Goal: Information Seeking & Learning: Find specific fact

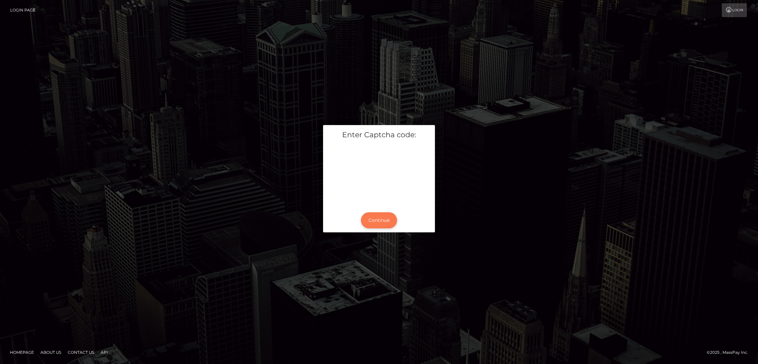
click at [379, 227] on button "Continue" at bounding box center [379, 220] width 36 height 16
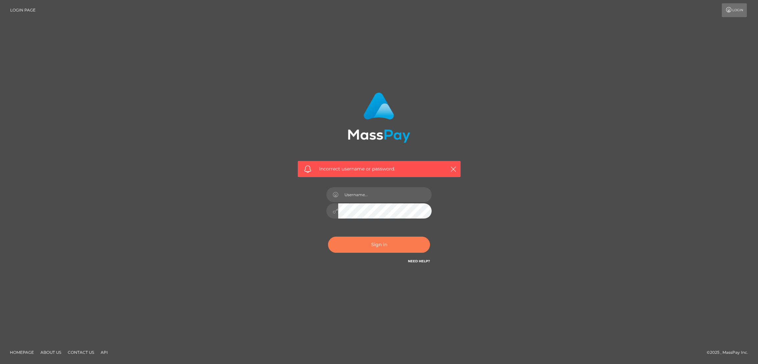
click at [381, 249] on button "Sign in" at bounding box center [379, 245] width 102 height 16
type input "by.es2"
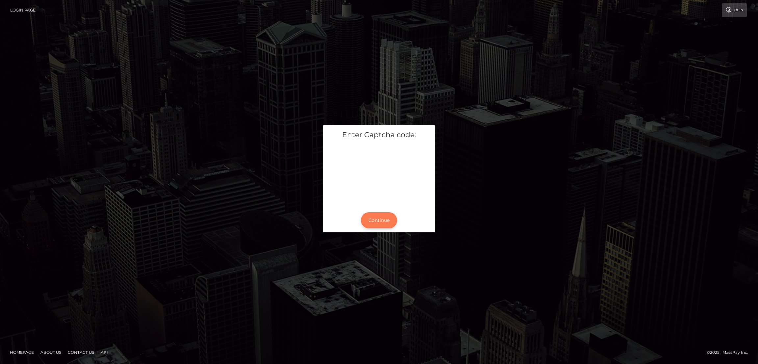
click at [375, 218] on button "Continue" at bounding box center [379, 220] width 36 height 16
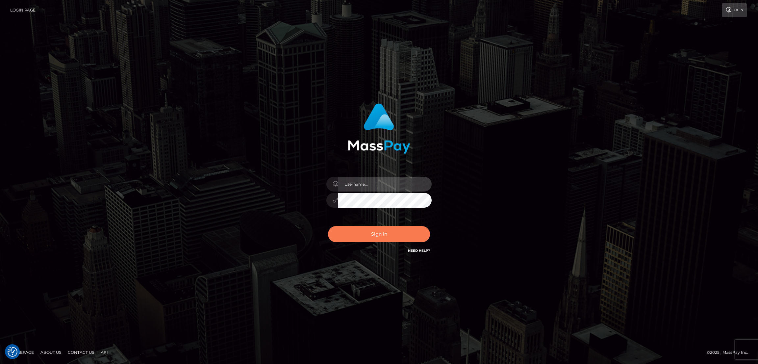
type input "by.es2"
click at [379, 238] on button "Sign in" at bounding box center [379, 234] width 102 height 16
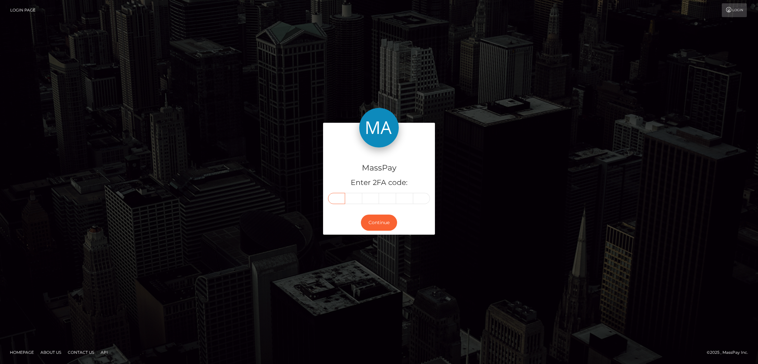
click at [341, 196] on input "text" at bounding box center [336, 198] width 17 height 11
paste input "9"
type input "9"
type input "6"
type input "4"
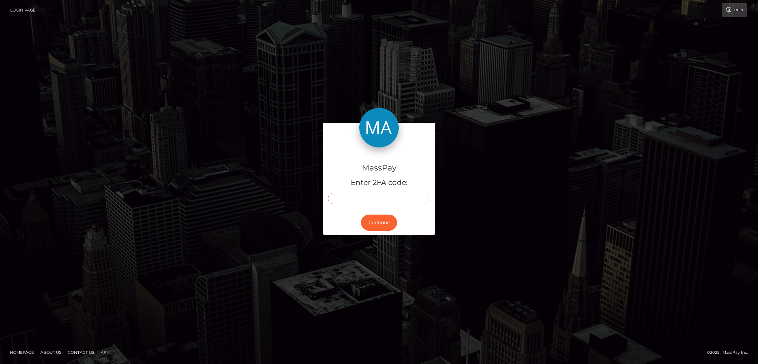
type input "4"
type input "9"
type input "3"
click at [380, 225] on button "Continue" at bounding box center [379, 223] width 36 height 16
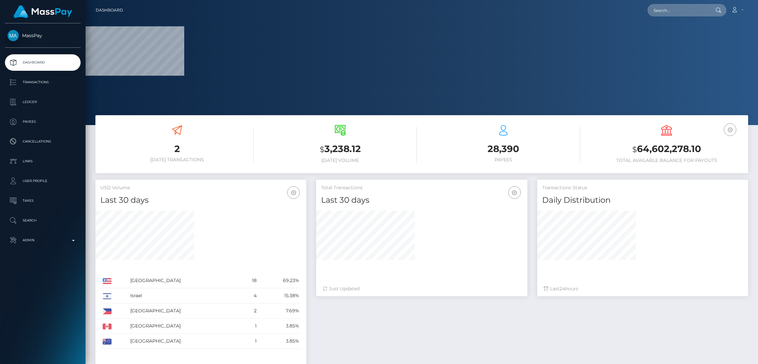
scroll to position [117, 211]
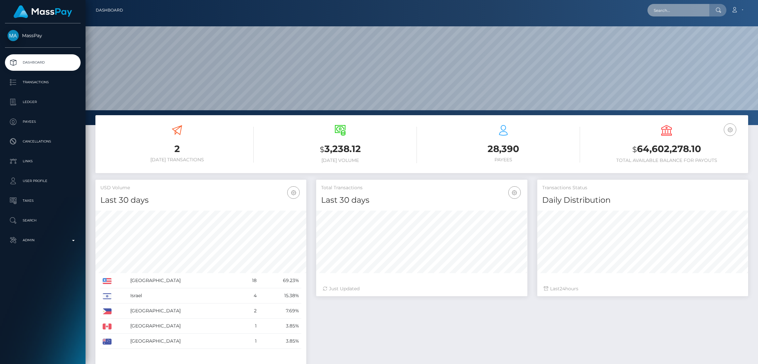
click at [659, 9] on input "text" at bounding box center [679, 10] width 62 height 13
paste input "ana.amaral.vieira25@gmail.com"
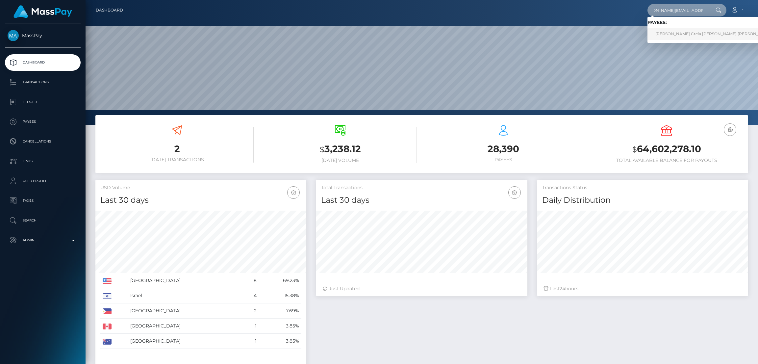
type input "ana.amaral.vieira25@gmail.com"
click at [668, 35] on link "Ana Creia Amaral vieira" at bounding box center [714, 34] width 133 height 12
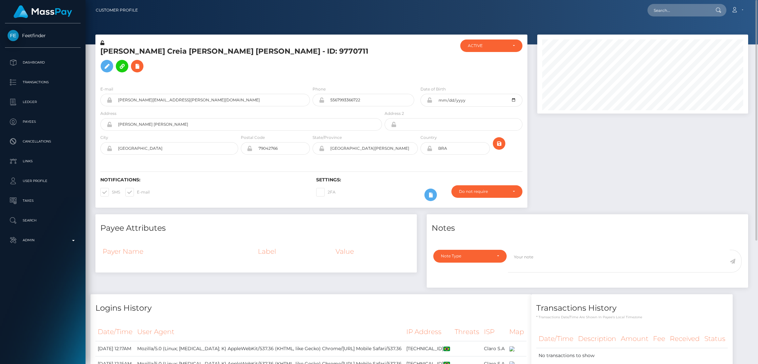
scroll to position [79, 211]
click at [674, 16] on input "text" at bounding box center [679, 10] width 62 height 13
paste input "[EMAIL_ADDRESS][DOMAIN_NAME]"
click at [661, 8] on input "[EMAIL_ADDRESS][DOMAIN_NAME]" at bounding box center [679, 10] width 62 height 13
paste input "Thebaddiepov"
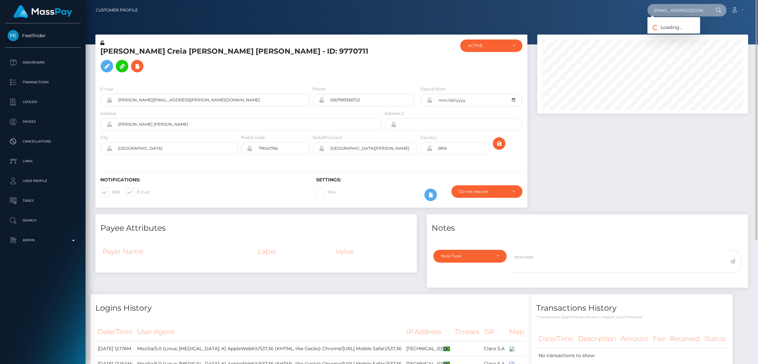
scroll to position [0, 5]
type input "Thebaddiepov@gmail.com"
click at [686, 35] on link "ALEJANDRINA JASMINE RONDON" at bounding box center [691, 34] width 86 height 12
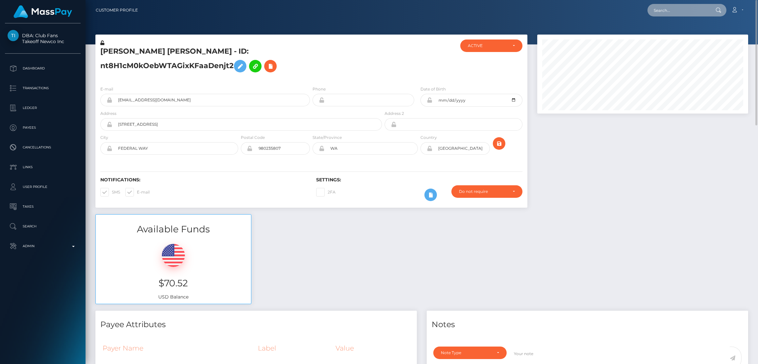
click at [670, 8] on input "text" at bounding box center [679, 10] width 62 height 13
paste input "[EMAIL_ADDRESS][DOMAIN_NAME]"
type input "[EMAIL_ADDRESS][DOMAIN_NAME]"
click at [675, 34] on link "[PERSON_NAME]" at bounding box center [674, 34] width 53 height 12
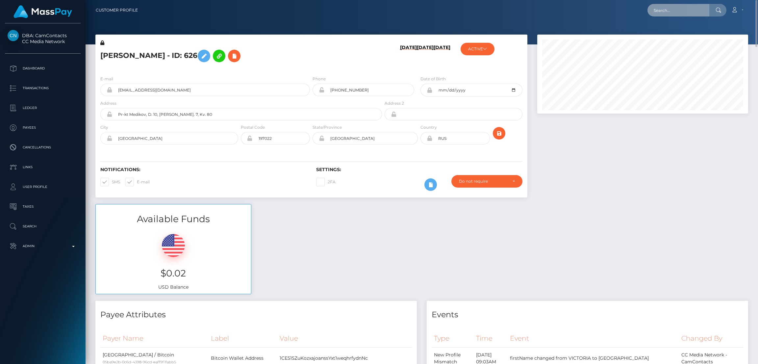
click at [666, 9] on input "text" at bounding box center [679, 10] width 62 height 13
paste input "esunyt04@gmail.com"
type input "esunyt04@gmail.com"
click at [667, 36] on link "EHSAN AHMAD" at bounding box center [674, 34] width 53 height 12
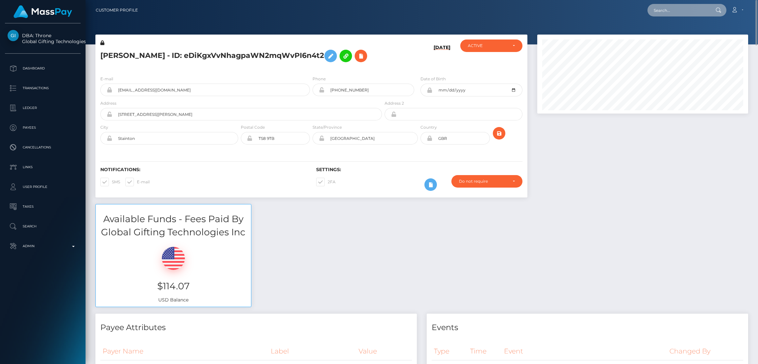
click at [670, 13] on input "text" at bounding box center [679, 10] width 62 height 13
paste input "[EMAIL_ADDRESS][DOMAIN_NAME]"
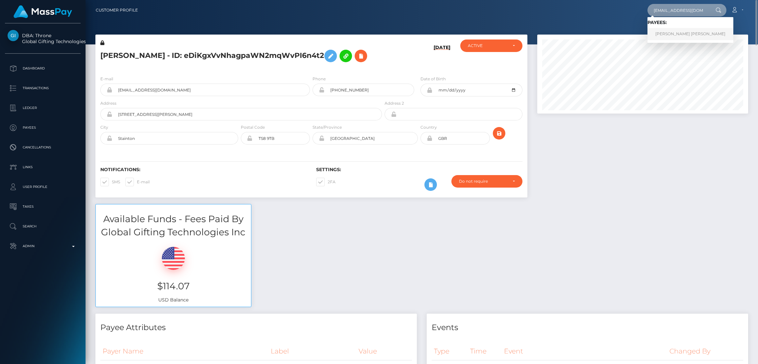
type input "[EMAIL_ADDRESS][DOMAIN_NAME]"
click at [675, 34] on link "NIKI RENEE ANDERSON" at bounding box center [691, 34] width 86 height 12
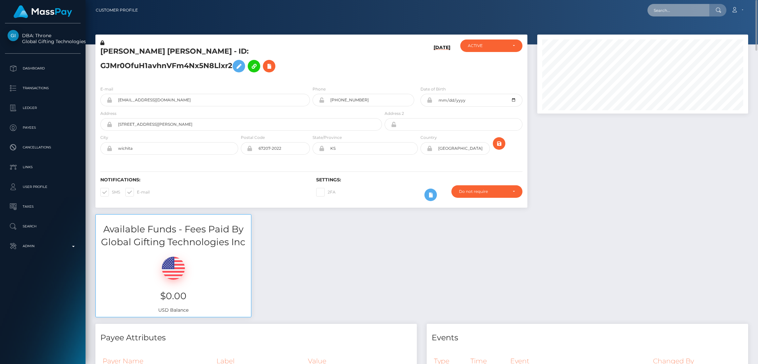
click at [660, 14] on input "text" at bounding box center [679, 10] width 62 height 13
paste input "[EMAIL_ADDRESS][DOMAIN_NAME]"
type input "misstokes0420@gmail.com"
click at [671, 34] on link "COURTNEY DIANE VALDEZ" at bounding box center [674, 34] width 53 height 12
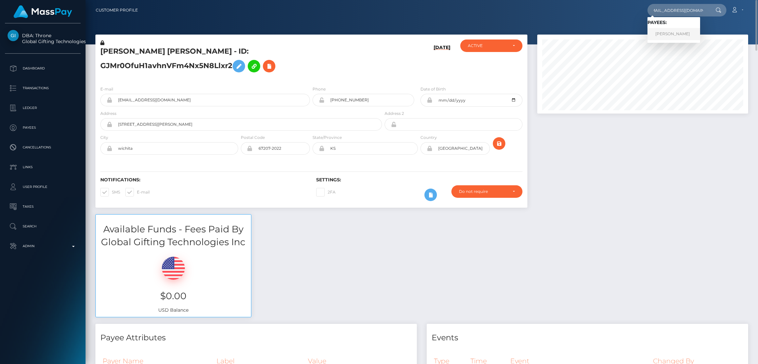
scroll to position [0, 0]
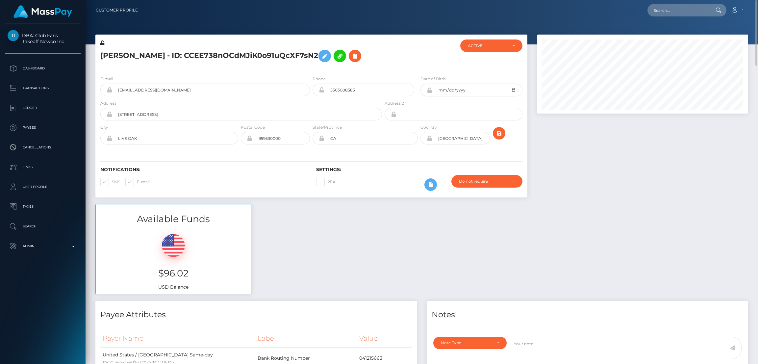
click at [133, 55] on h5 "COURTNEY DIANE VALDEZ - ID: CCEE738nOCdMJiK0o91uQcXF7sN2" at bounding box center [239, 55] width 278 height 19
copy h5 "COURTNEY DIANE VALDEZ - ID: CCEE738nOCdMJiK0o91uQcXF7sN2"
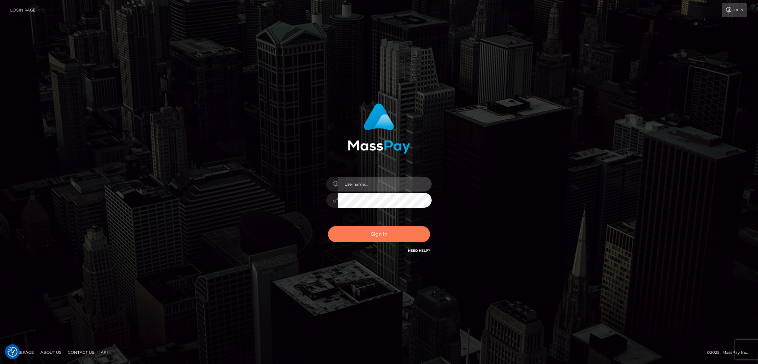
type input "by.es2"
click at [368, 227] on button "Sign in" at bounding box center [379, 234] width 102 height 16
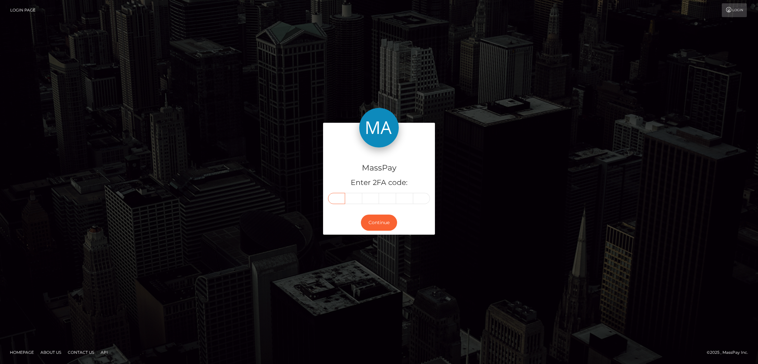
click at [339, 198] on input "text" at bounding box center [336, 198] width 17 height 11
paste input "2"
type input "2"
type input "8"
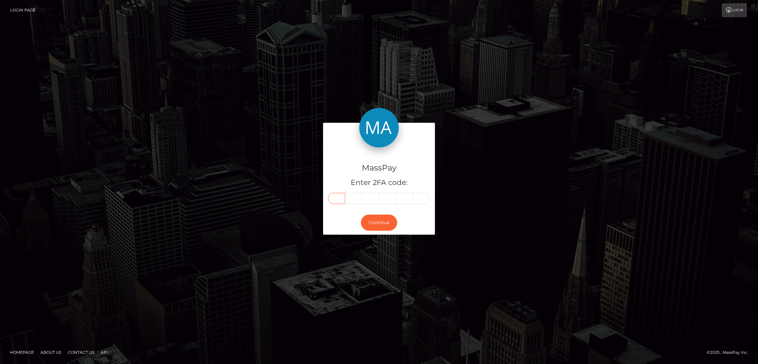
type input "2"
type input "1"
type input "5"
click at [376, 221] on button "Continue" at bounding box center [379, 223] width 36 height 16
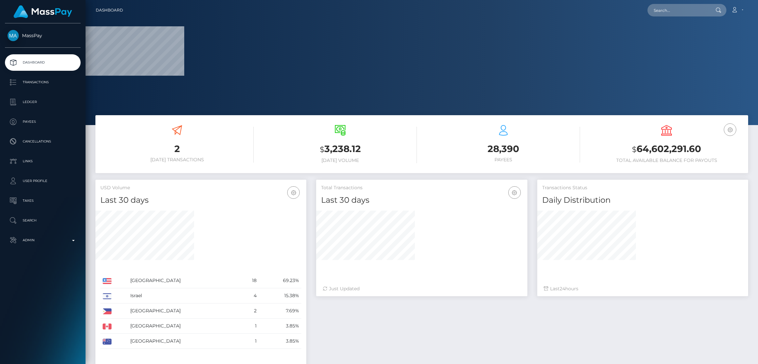
scroll to position [117, 211]
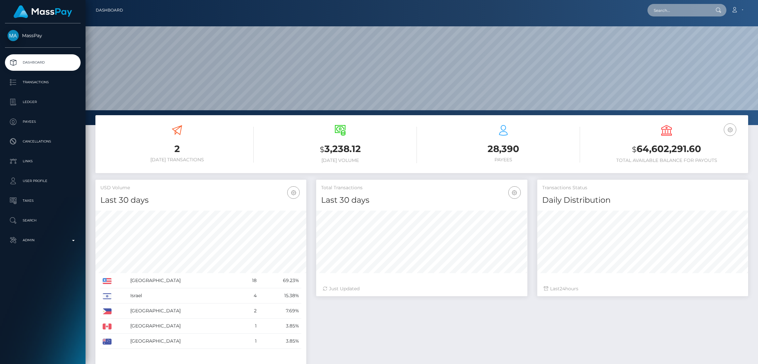
click at [667, 12] on input "text" at bounding box center [679, 10] width 62 height 13
paste input "flora.secretsoles@gmail.com"
type input "flora.secretsoles@gmail.com"
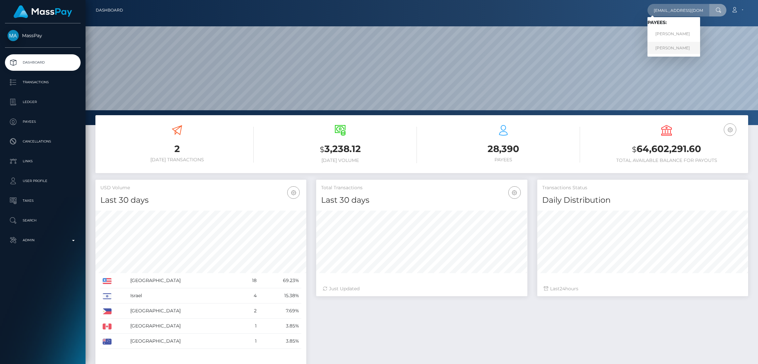
click at [672, 45] on link "SAVANNAH PAIGE HARVEY" at bounding box center [674, 48] width 53 height 12
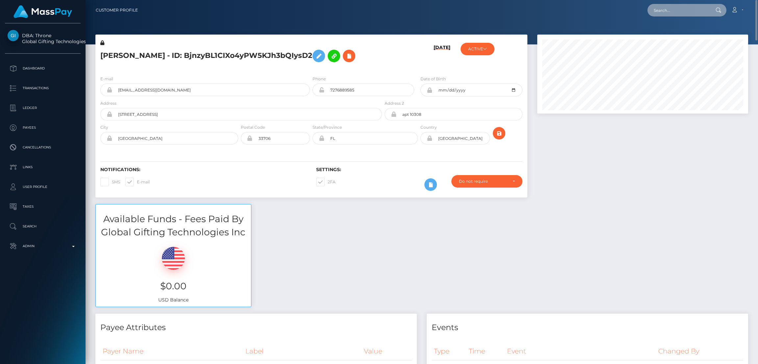
click at [671, 12] on input "text" at bounding box center [679, 10] width 62 height 13
paste input "[EMAIL_ADDRESS][DOMAIN_NAME]"
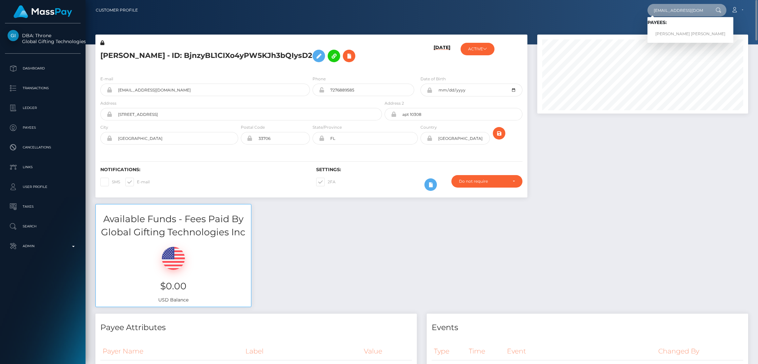
type input "[EMAIL_ADDRESS][DOMAIN_NAME]"
click at [685, 31] on link "TROY JAMES CAMERON" at bounding box center [691, 34] width 86 height 12
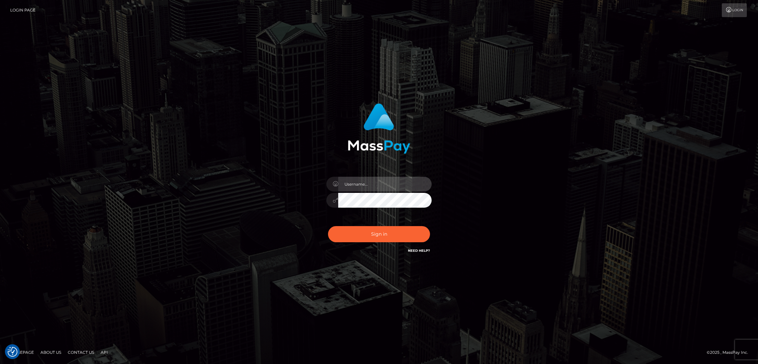
type input "by.es2"
click at [369, 231] on button "Sign in" at bounding box center [379, 234] width 102 height 16
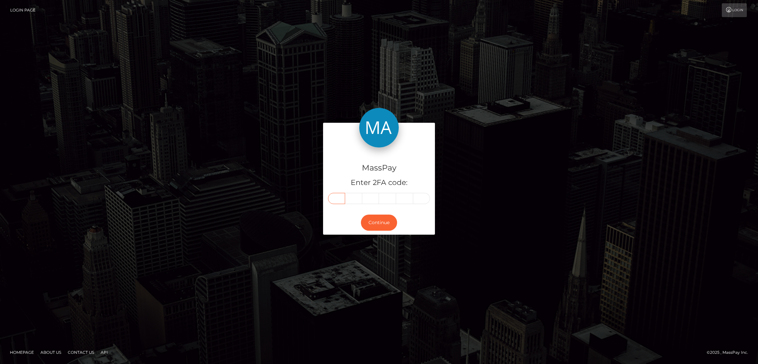
click at [337, 200] on input "text" at bounding box center [336, 198] width 17 height 11
paste input "4"
type input "4"
type input "2"
type input "7"
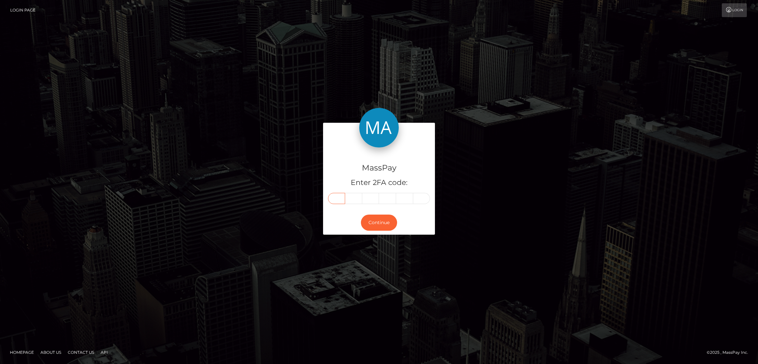
type input "8"
type input "1"
click at [375, 223] on button "Continue" at bounding box center [379, 223] width 36 height 16
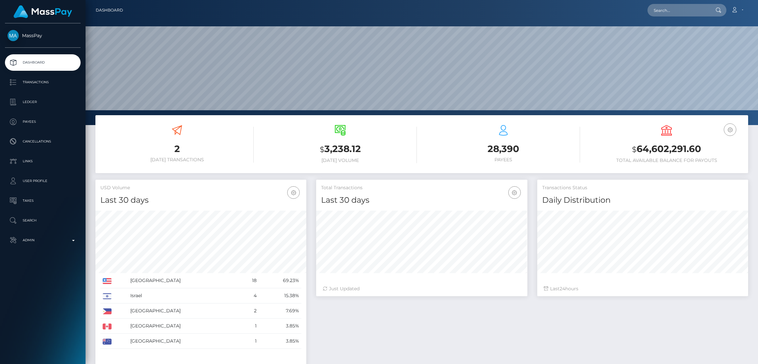
scroll to position [117, 211]
click at [670, 12] on input "text" at bounding box center [679, 10] width 62 height 13
paste input "[EMAIL_ADDRESS][DOMAIN_NAME]"
type input "carelizayala@ymail.com"
click at [672, 34] on link "CARELIZ ALICIA AYALA MERCADO" at bounding box center [682, 34] width 69 height 12
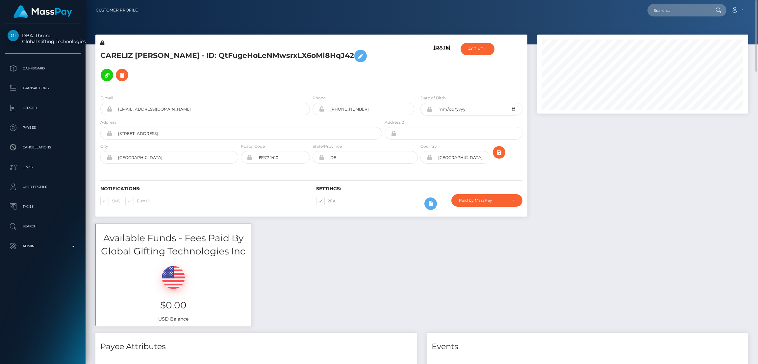
click at [136, 57] on h5 "CARELIZ ALICIA AYALA MERCADO - ID: QtFugeHoLeNMwsrxLX6oMl8HqJ42" at bounding box center [239, 65] width 278 height 38
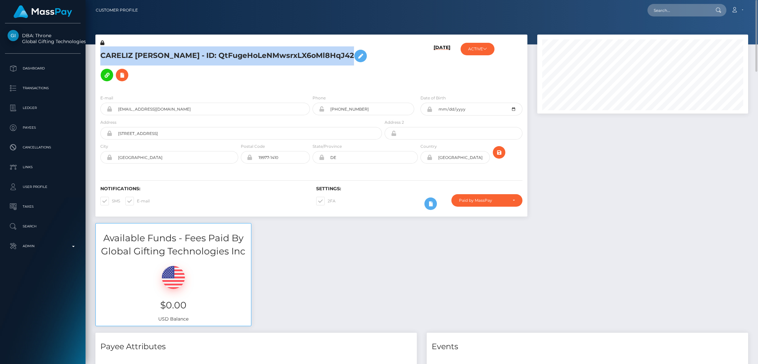
click at [136, 57] on h5 "CARELIZ ALICIA AYALA MERCADO - ID: QtFugeHoLeNMwsrxLX6oMl8HqJ42" at bounding box center [239, 65] width 278 height 38
copy h5 "CARELIZ ALICIA AYALA MERCADO - ID: QtFugeHoLeNMwsrxLX6oMl8HqJ42"
click at [671, 12] on input "text" at bounding box center [679, 10] width 62 height 13
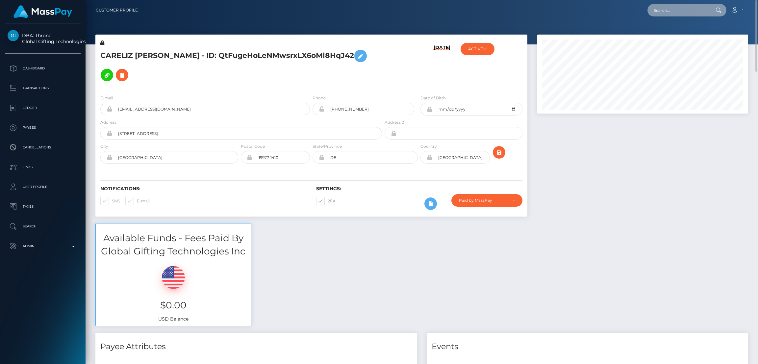
paste input "franklinbridgeinc@gmail.com"
type input "franklinbridgeinc@gmail.com"
click at [658, 34] on link "Franklin Bridge" at bounding box center [674, 34] width 53 height 12
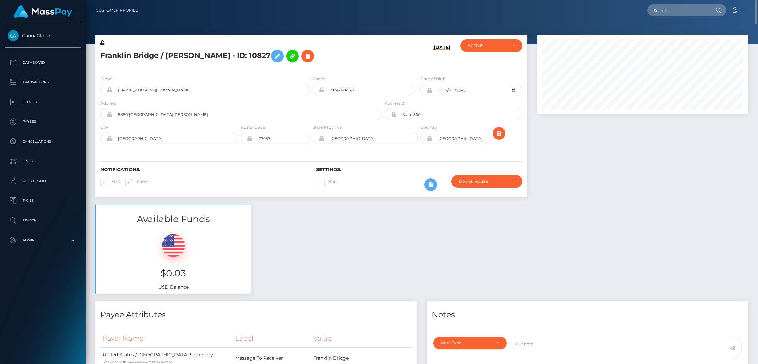
click at [139, 55] on h5 "Franklin Bridge / Ernest Franklin - ID: 10827" at bounding box center [239, 55] width 278 height 19
copy h5 "Franklin Bridge / Ernest Franklin - ID: 10827"
click at [653, 10] on input "text" at bounding box center [679, 10] width 62 height 13
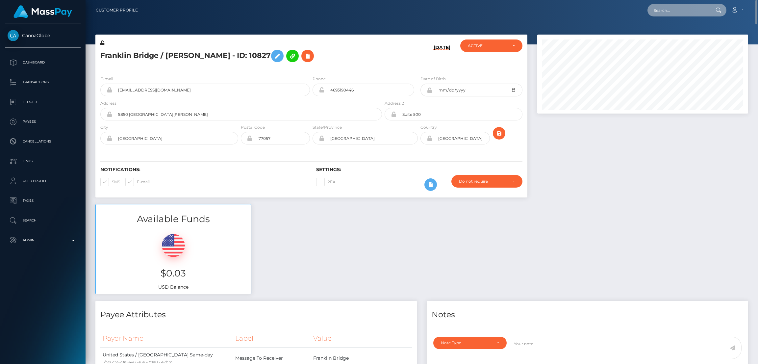
paste input "joannathomaz13@gmail.com"
type input "joannathomaz13@gmail.com"
click at [660, 36] on link "JOANNA BERNICE THOMAS" at bounding box center [674, 34] width 53 height 12
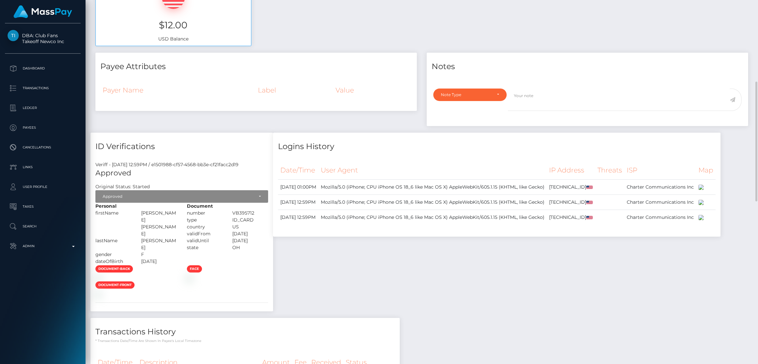
scroll to position [1, 0]
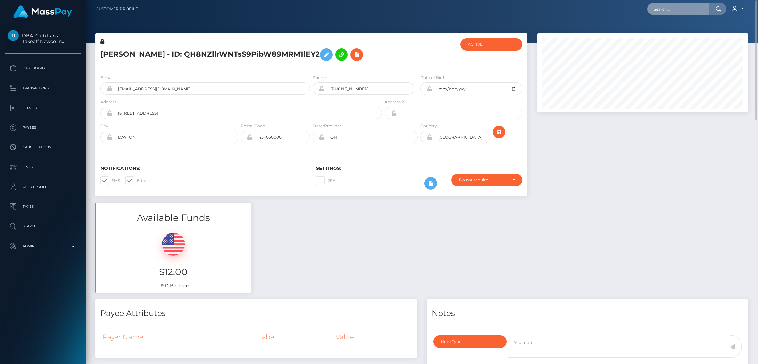
click at [671, 6] on input "text" at bounding box center [679, 9] width 62 height 13
paste input "[EMAIL_ADDRESS][DOMAIN_NAME]"
type input "[EMAIL_ADDRESS][DOMAIN_NAME]"
click at [666, 35] on link "[PERSON_NAME]" at bounding box center [674, 33] width 53 height 12
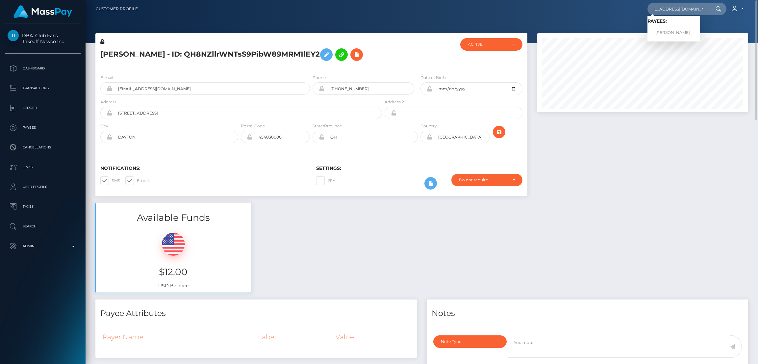
scroll to position [0, 0]
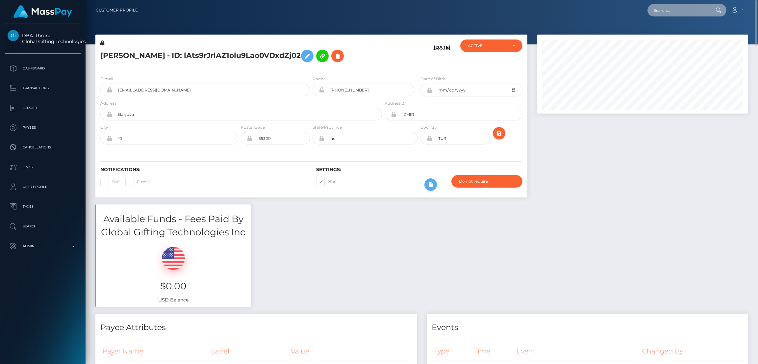
click at [662, 14] on input "text" at bounding box center [679, 10] width 62 height 13
paste input "[EMAIL_ADDRESS][DOMAIN_NAME]"
type input "[EMAIL_ADDRESS][DOMAIN_NAME]"
click at [677, 32] on link "LEKISHA NICOLE TURNER" at bounding box center [674, 34] width 53 height 12
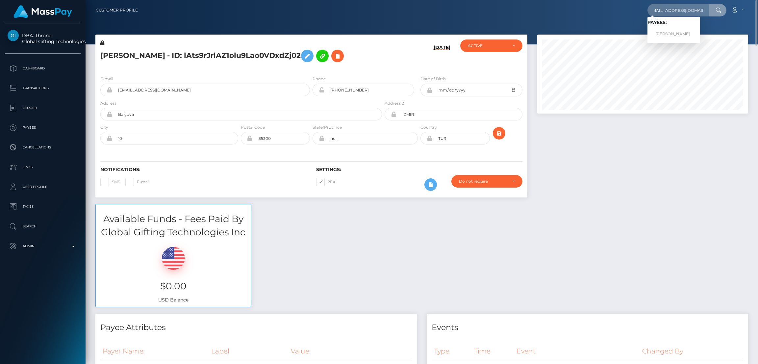
scroll to position [0, 0]
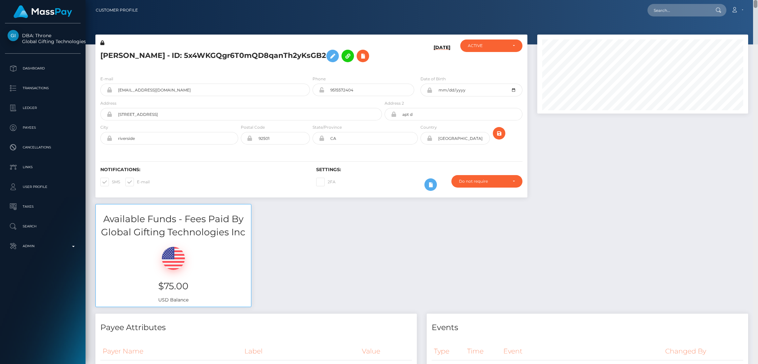
drag, startPoint x: 754, startPoint y: 101, endPoint x: 757, endPoint y: 1, distance: 100.4
click at [757, 1] on div "Customer Profile Loading... Loading..." at bounding box center [422, 182] width 673 height 364
click at [694, 6] on input "text" at bounding box center [679, 10] width 62 height 13
paste input "anabel_castillotovar@hotmail.com"
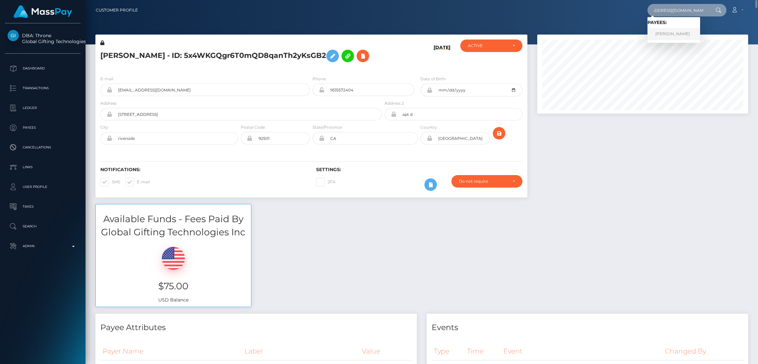
type input "anabel_castillotovar@hotmail.com"
click at [671, 34] on link "Anabel Castillo Tovar" at bounding box center [674, 34] width 53 height 12
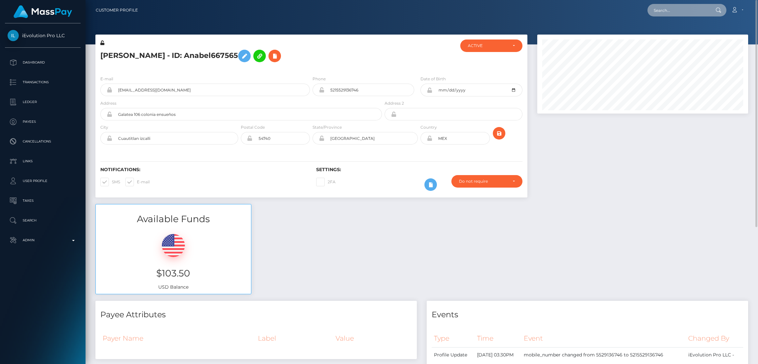
click at [672, 11] on input "text" at bounding box center [679, 10] width 62 height 13
paste input "[EMAIL_ADDRESS][DOMAIN_NAME]"
type input "kavonyasha@gmail.com"
click at [666, 32] on link "Kavon Allen" at bounding box center [674, 34] width 53 height 12
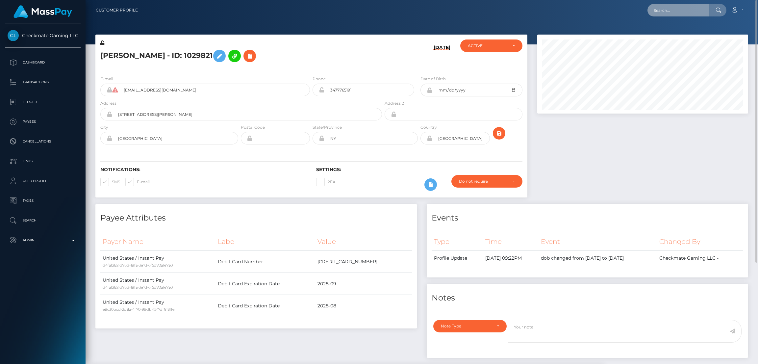
click at [664, 12] on input "text" at bounding box center [679, 10] width 62 height 13
paste input "[EMAIL_ADDRESS][DOMAIN_NAME]"
type input "[EMAIL_ADDRESS][DOMAIN_NAME]"
click at [676, 32] on link "[PERSON_NAME]" at bounding box center [674, 34] width 53 height 12
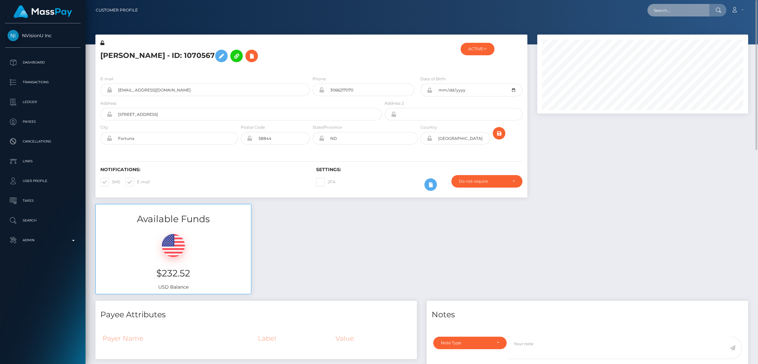
click at [660, 13] on input "text" at bounding box center [679, 10] width 62 height 13
click at [667, 10] on input "text" at bounding box center [679, 10] width 62 height 13
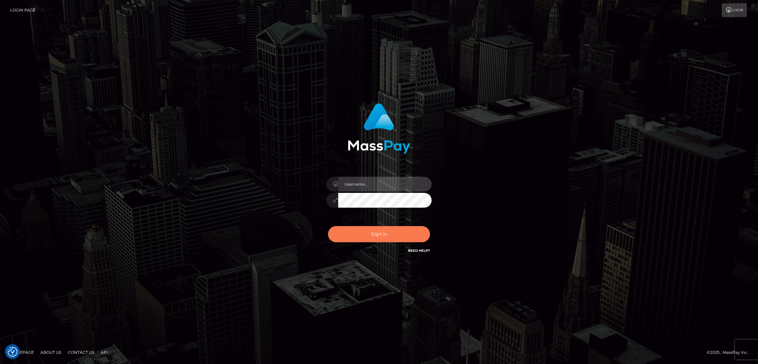
type input "by.es2"
click at [384, 231] on button "Sign in" at bounding box center [379, 234] width 102 height 16
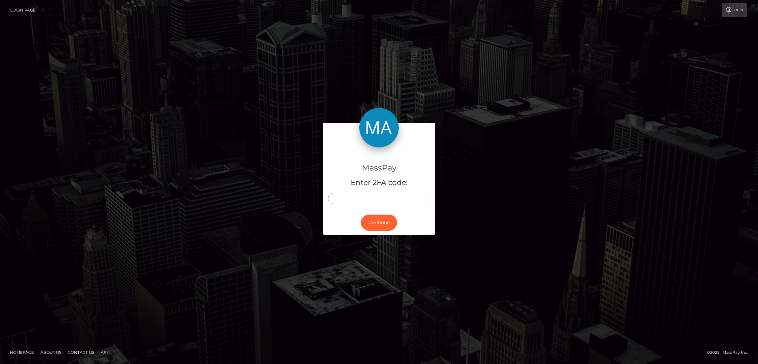
click at [338, 197] on input "text" at bounding box center [336, 198] width 17 height 11
paste input "6"
type input "6"
type input "5"
type input "4"
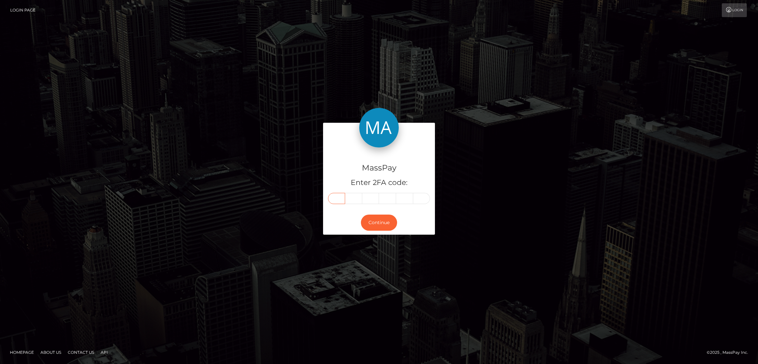
type input "2"
type input "3"
type input "8"
click at [382, 221] on button "Continue" at bounding box center [379, 223] width 36 height 16
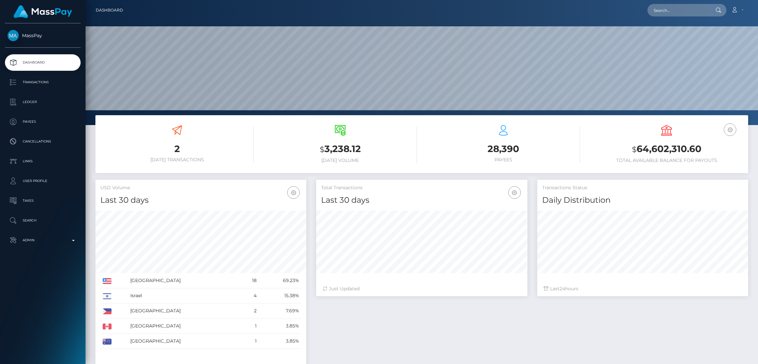
scroll to position [117, 211]
click at [662, 13] on input "text" at bounding box center [679, 10] width 62 height 13
paste input "slimwithsmiles@gmail.com"
type input "slimwithsmiles@gmail.com"
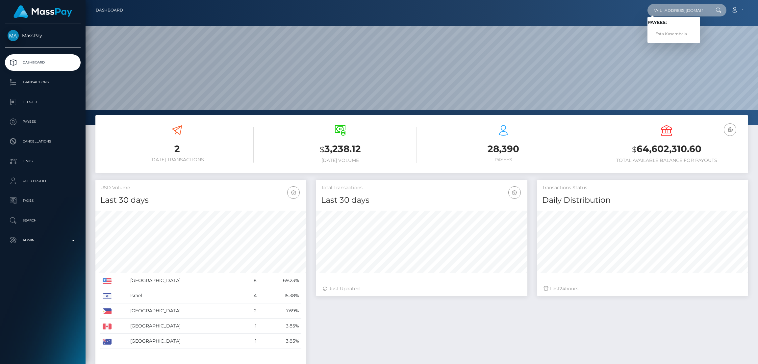
scroll to position [0, 0]
click at [671, 32] on link "Esta Kasambala" at bounding box center [674, 34] width 53 height 12
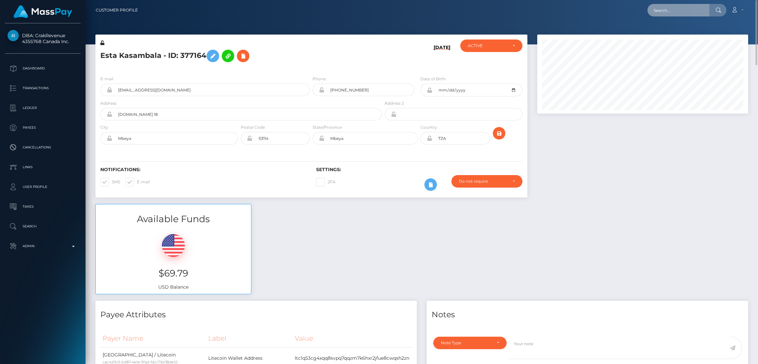
click at [669, 10] on input "text" at bounding box center [679, 10] width 62 height 13
paste input "info@soeren-schumann.com"
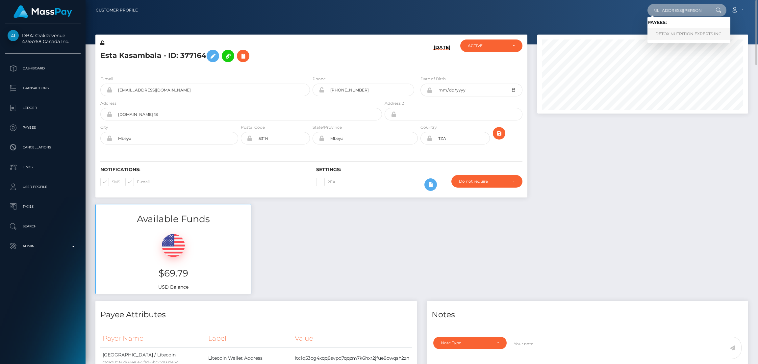
type input "info@soeren-schumann.com"
click at [672, 33] on link "DETOX NUTRITION EXPERTS INC." at bounding box center [689, 34] width 83 height 12
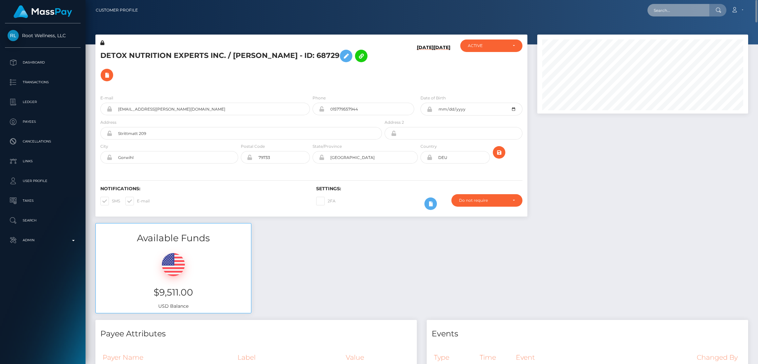
click at [656, 9] on input "text" at bounding box center [679, 10] width 62 height 13
paste input "[EMAIL_ADDRESS][DOMAIN_NAME]"
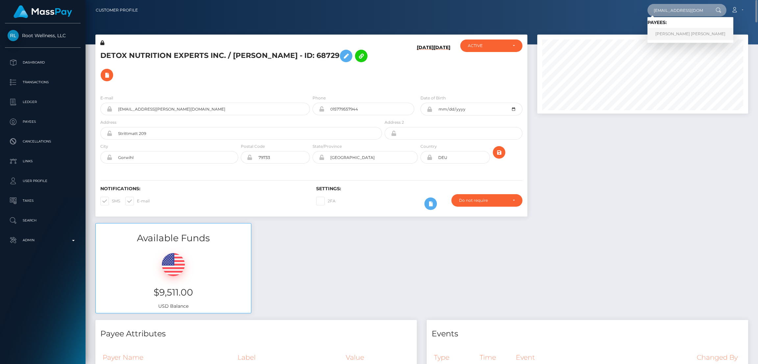
type input "rob3rtafoxx@gmail.com"
click at [678, 34] on link "RICHARD DELA CRUZ PASCUAL" at bounding box center [691, 34] width 86 height 12
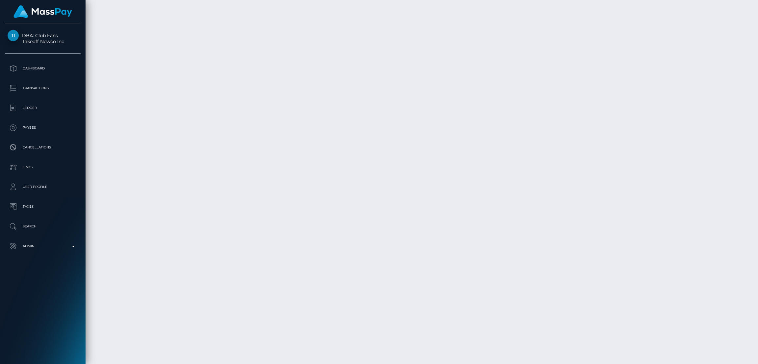
scroll to position [3850, 0]
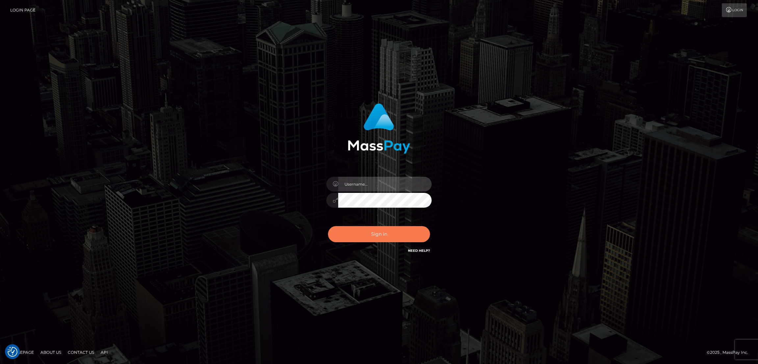
type input "by.es2"
click at [369, 233] on button "Sign in" at bounding box center [379, 234] width 102 height 16
type input "by.es2"
click at [383, 237] on button "Sign in" at bounding box center [379, 234] width 102 height 16
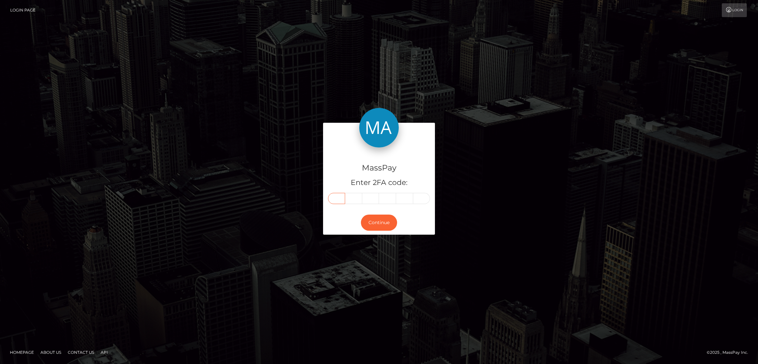
click at [339, 197] on input "text" at bounding box center [336, 198] width 17 height 11
paste input "8"
type input "8"
type input "1"
type input "4"
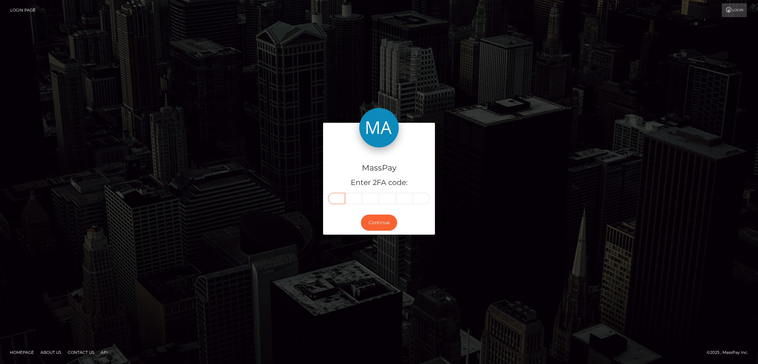
type input "4"
type input "8"
click at [383, 223] on button "Continue" at bounding box center [379, 223] width 36 height 16
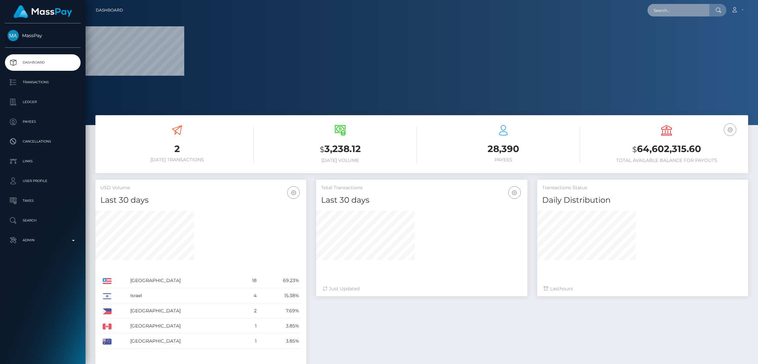
click at [662, 6] on input "text" at bounding box center [679, 10] width 62 height 13
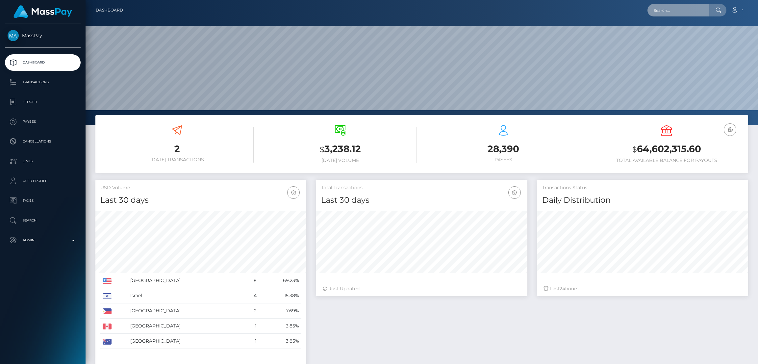
scroll to position [117, 211]
paste input "g0dd3ssrainn@gmail.com"
type input "g0dd3ssrainn@gmail.com"
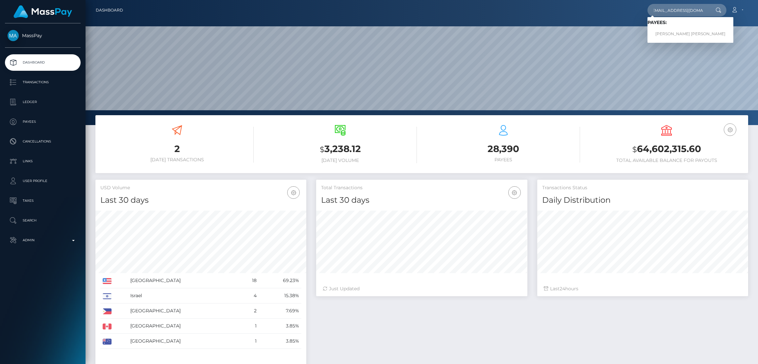
scroll to position [0, 0]
click at [672, 28] on link "JASMYN NICOLE SMITH" at bounding box center [691, 34] width 86 height 12
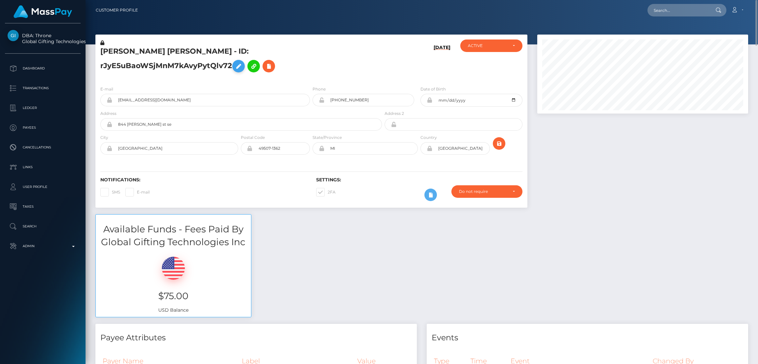
click at [243, 62] on icon at bounding box center [239, 66] width 8 height 8
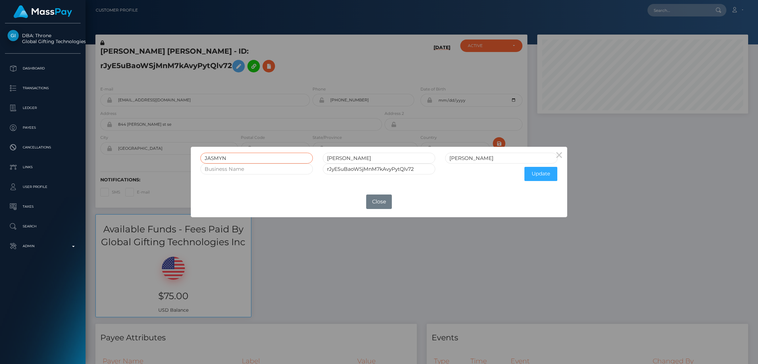
click at [216, 158] on input "JASMYN" at bounding box center [256, 158] width 113 height 11
click at [377, 203] on button "Close" at bounding box center [379, 201] width 26 height 14
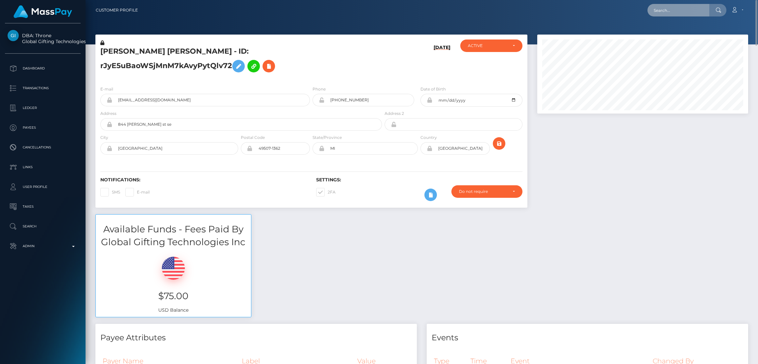
click at [666, 14] on input "text" at bounding box center [679, 10] width 62 height 13
paste input "draiden@weareonlymodels.net"
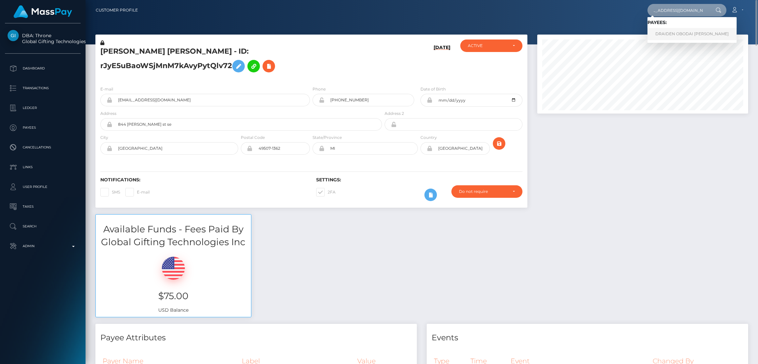
type input "draiden@weareonlymodels.net"
click at [670, 33] on link "DRAIDEN OBODAI SAL VEGA" at bounding box center [692, 34] width 89 height 12
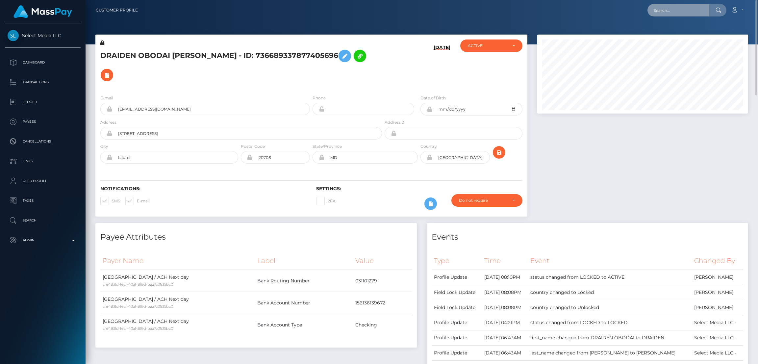
click at [675, 12] on input "text" at bounding box center [679, 10] width 62 height 13
paste input "[EMAIL_ADDRESS][DOMAIN_NAME]"
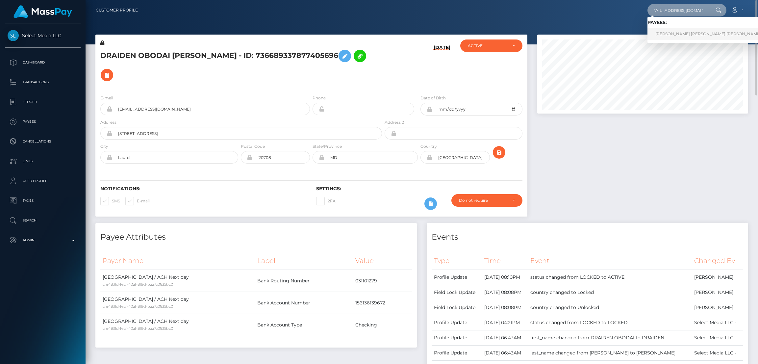
type input "[EMAIL_ADDRESS][DOMAIN_NAME]"
click at [669, 32] on link "[PERSON_NAME] [PERSON_NAME] [PERSON_NAME]" at bounding box center [708, 34] width 121 height 12
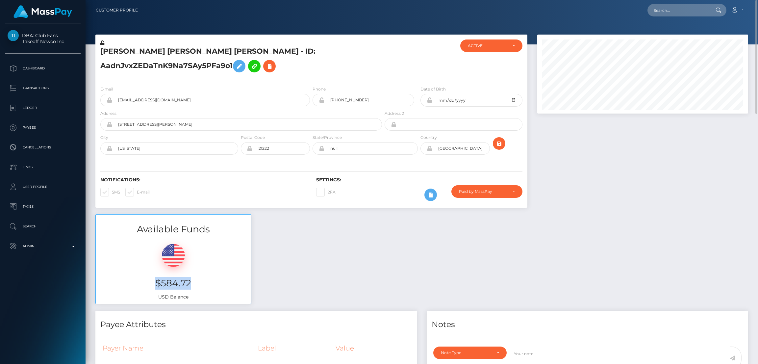
drag, startPoint x: 154, startPoint y: 282, endPoint x: 211, endPoint y: 283, distance: 56.3
click at [211, 283] on h3 "$584.72" at bounding box center [173, 283] width 145 height 13
copy h3 "$584.72"
click at [662, 11] on input "text" at bounding box center [679, 10] width 62 height 13
paste input "[PERSON_NAME][EMAIL_ADDRESS][DOMAIN_NAME]"
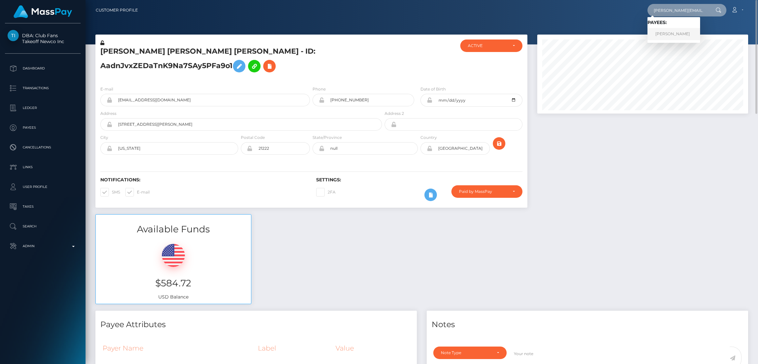
type input "[PERSON_NAME][EMAIL_ADDRESS][DOMAIN_NAME]"
click at [674, 33] on link "Sophie Carter" at bounding box center [674, 34] width 53 height 12
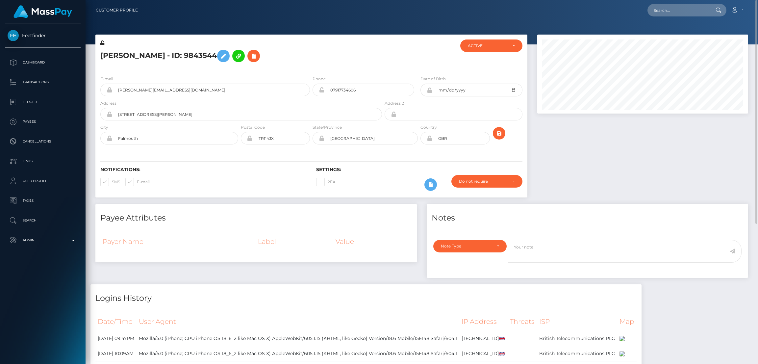
click at [156, 56] on h5 "[PERSON_NAME] - ID: 9843544" at bounding box center [239, 55] width 278 height 19
copy h5 "[PERSON_NAME] - ID: 9843544"
